Goal: Find specific page/section: Find specific page/section

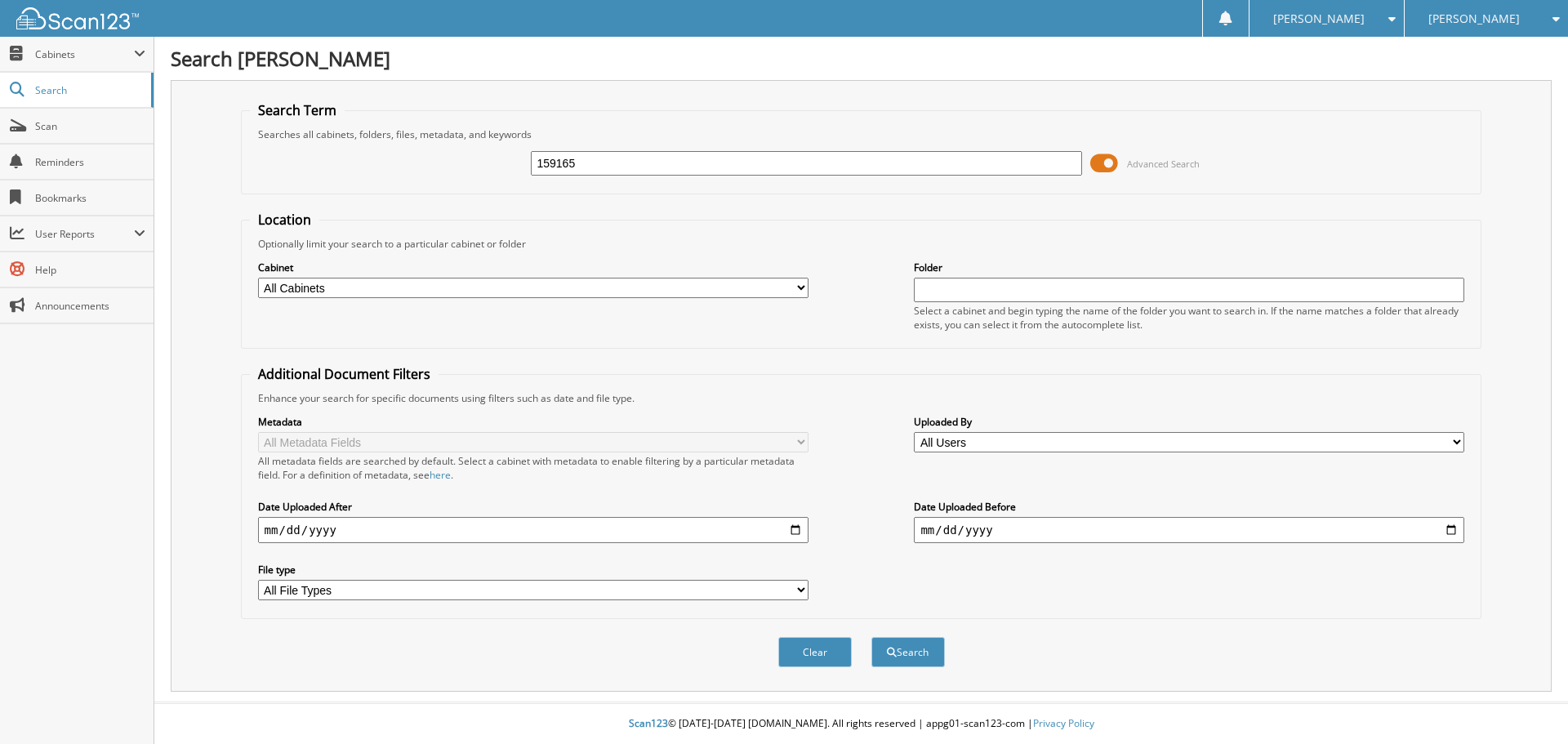
type input "159165"
click at [871, 637] on button "Search" at bounding box center [908, 652] width 74 height 30
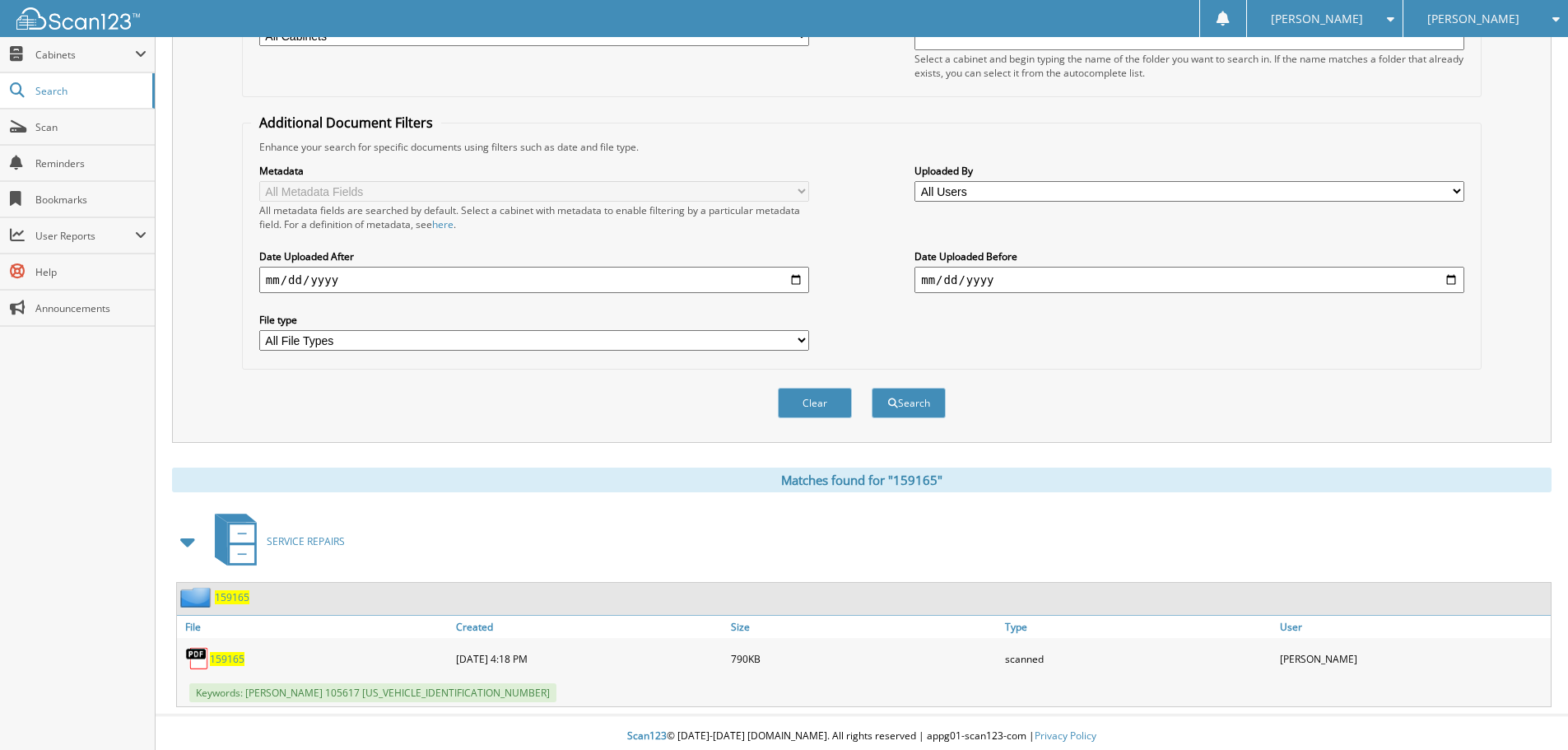
scroll to position [261, 0]
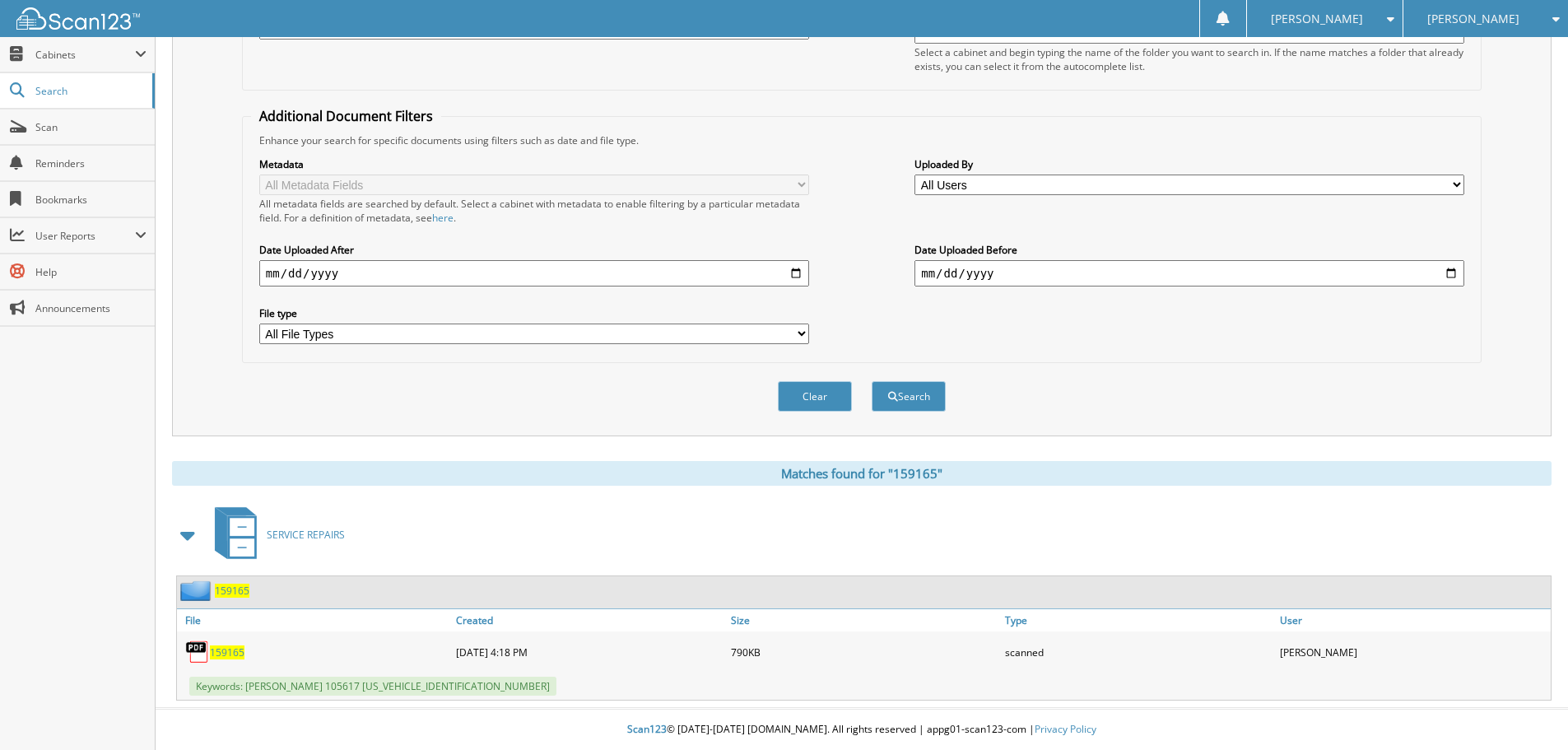
click at [224, 651] on span "159165" at bounding box center [226, 652] width 34 height 14
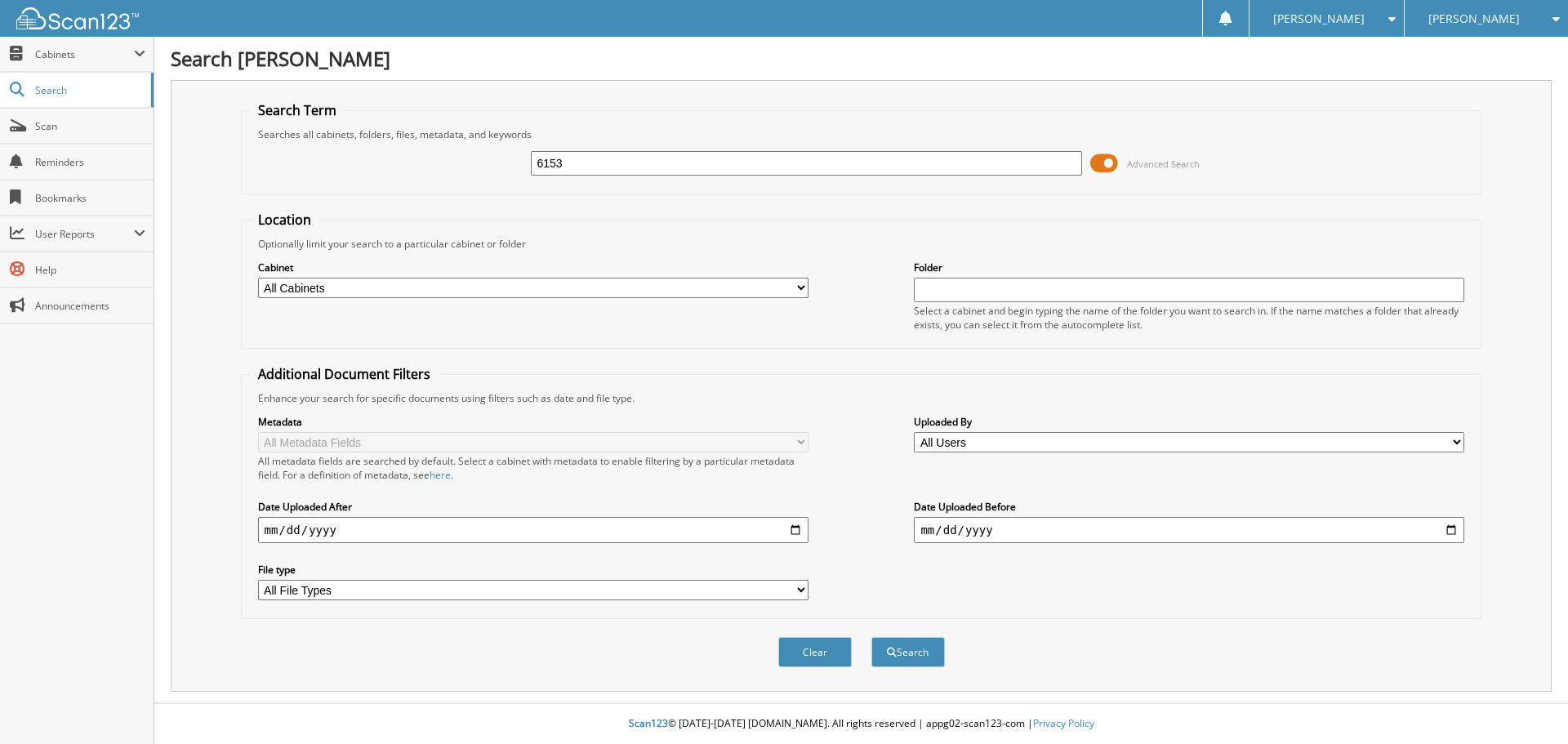
type input "6153"
click at [871, 637] on button "Search" at bounding box center [908, 652] width 74 height 30
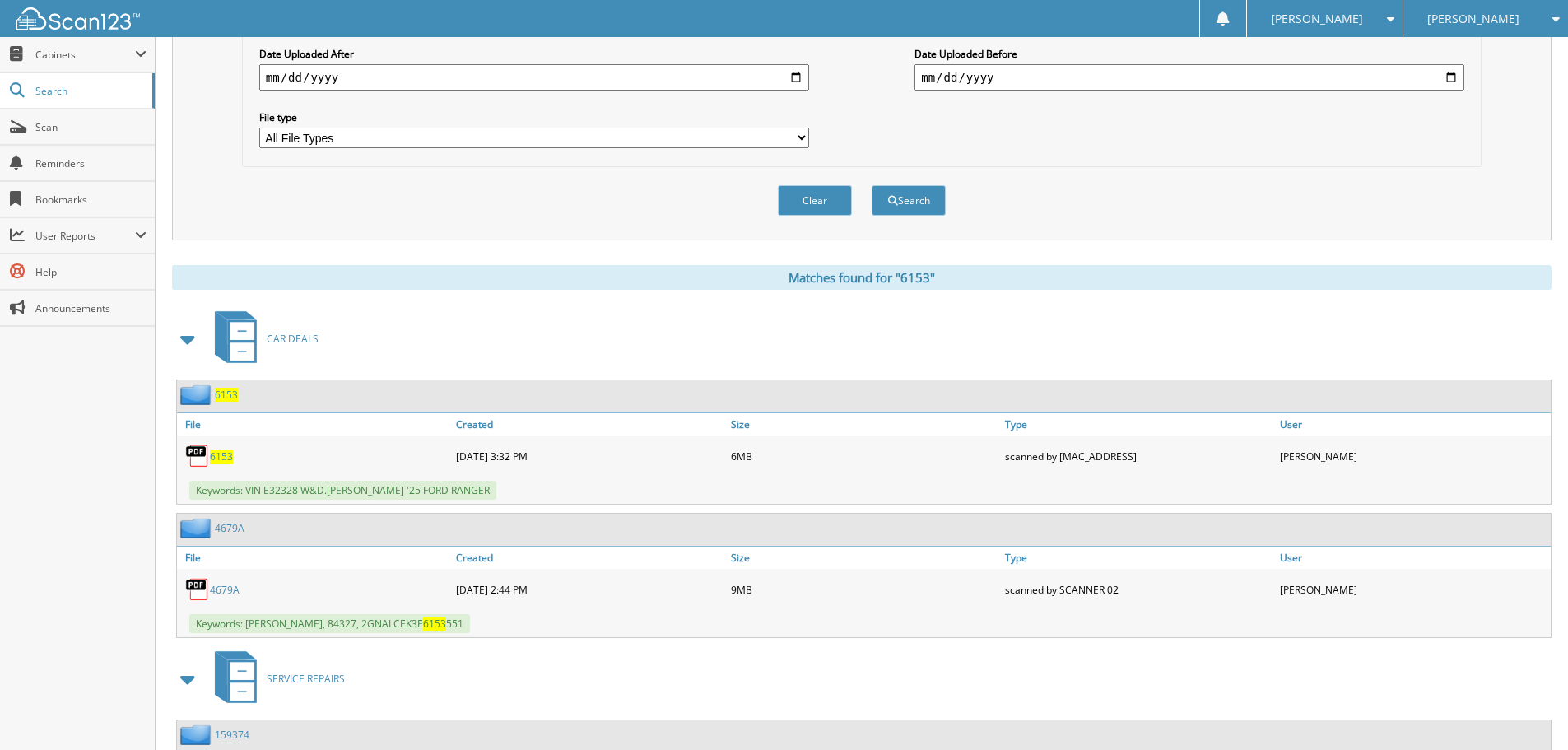
scroll to position [494, 0]
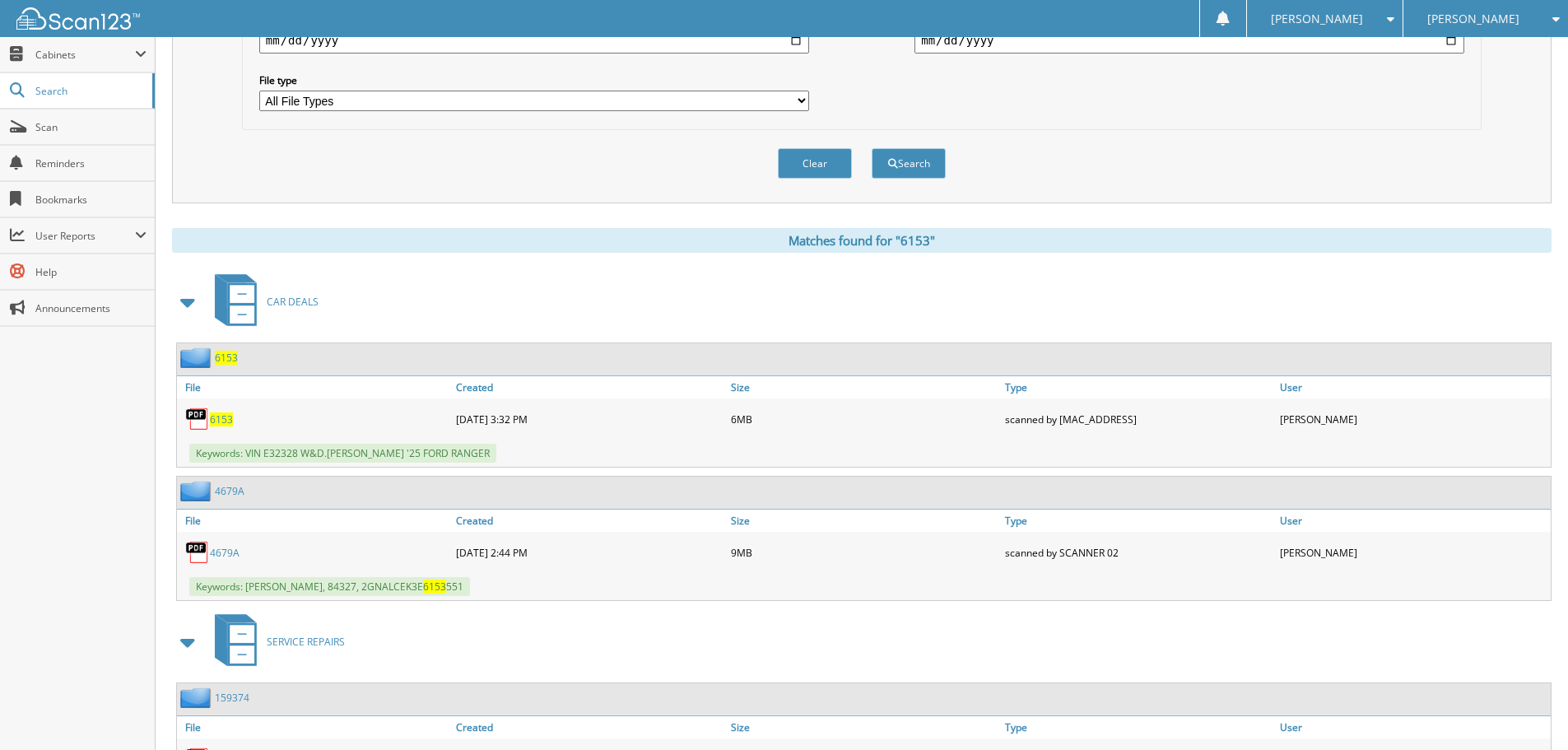
click at [220, 422] on span "6153" at bounding box center [221, 419] width 23 height 14
